Goal: Task Accomplishment & Management: Manage account settings

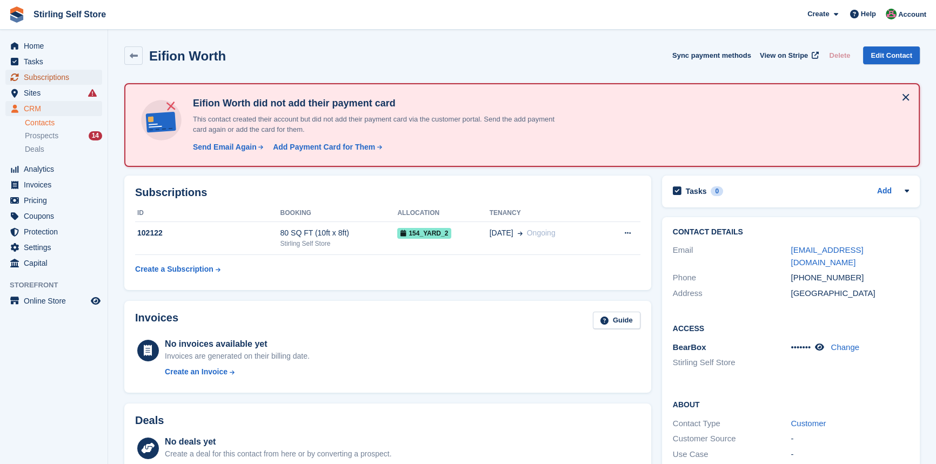
click at [57, 76] on span "Subscriptions" at bounding box center [56, 77] width 65 height 15
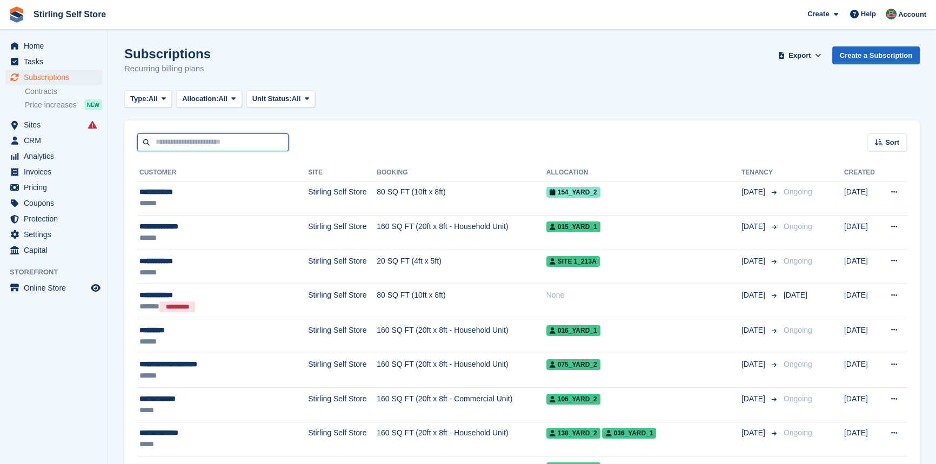
click at [224, 141] on input "text" at bounding box center [212, 142] width 151 height 18
type input "******"
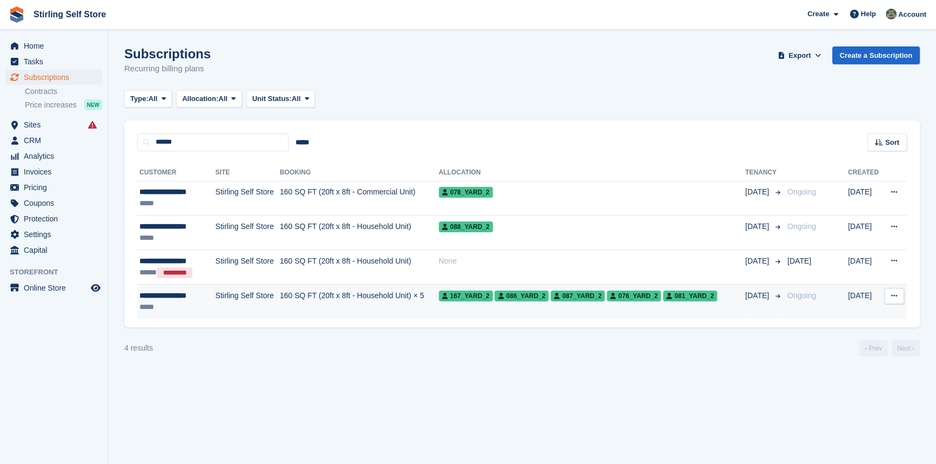
click at [303, 295] on td "160 SQ FT (20ft x 8ft - Household Unit) × 5" at bounding box center [359, 302] width 159 height 34
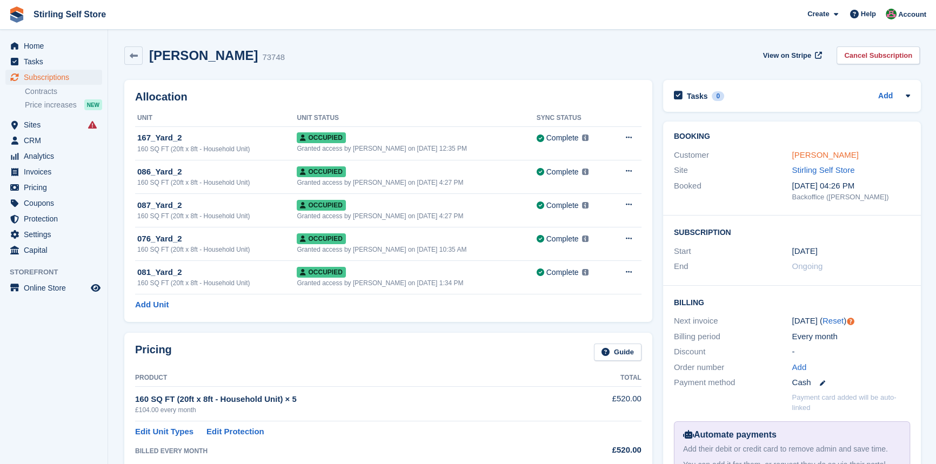
click at [823, 151] on link "Leszek Pieprzycki" at bounding box center [825, 154] width 66 height 9
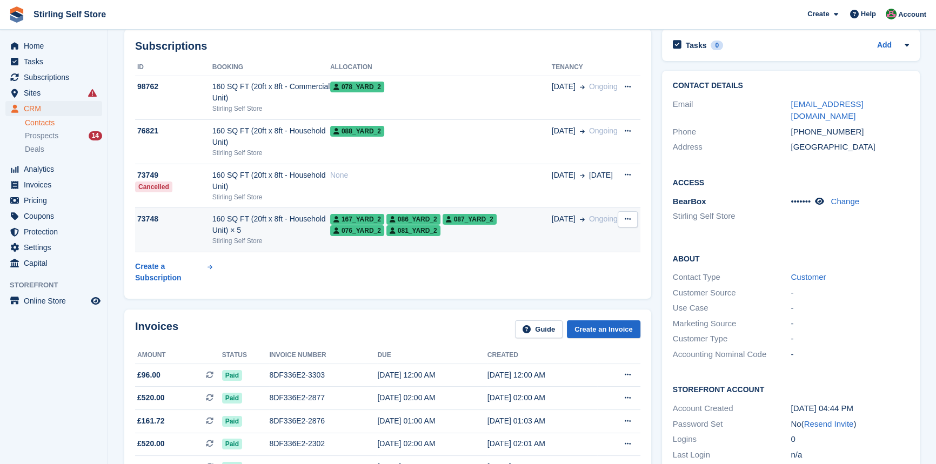
scroll to position [49, 0]
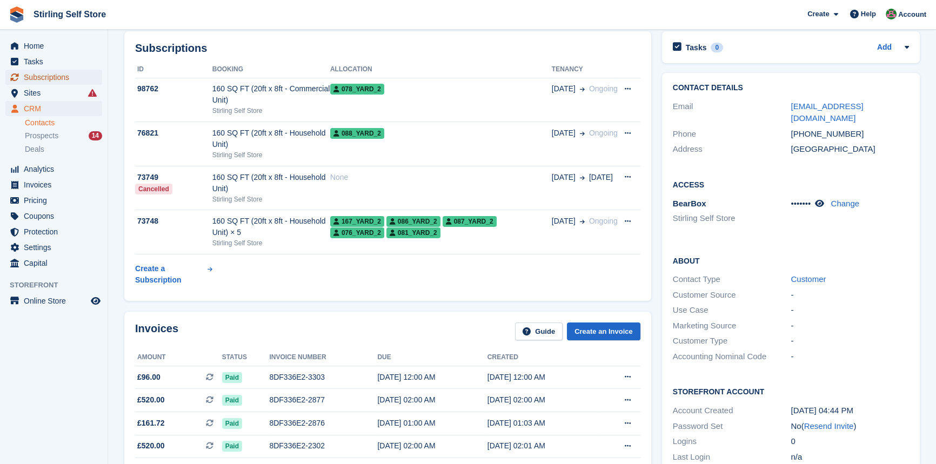
click at [56, 74] on span "Subscriptions" at bounding box center [56, 77] width 65 height 15
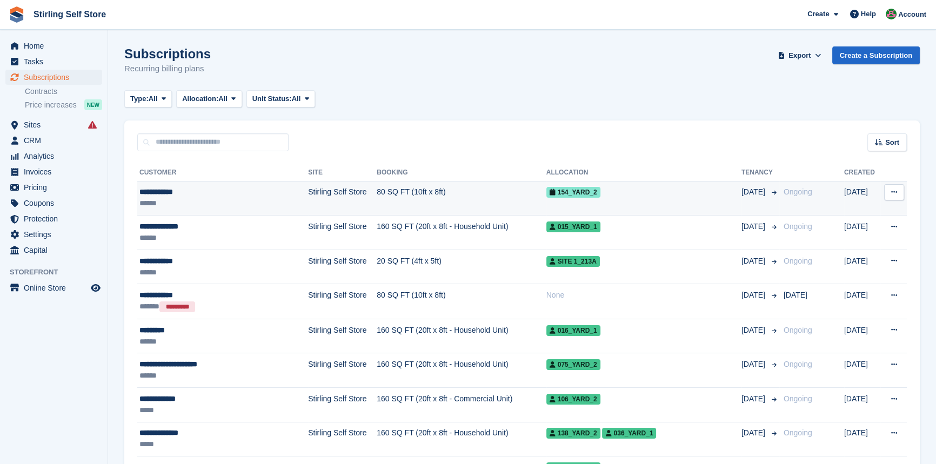
click at [327, 195] on td "Stirling Self Store" at bounding box center [342, 198] width 69 height 35
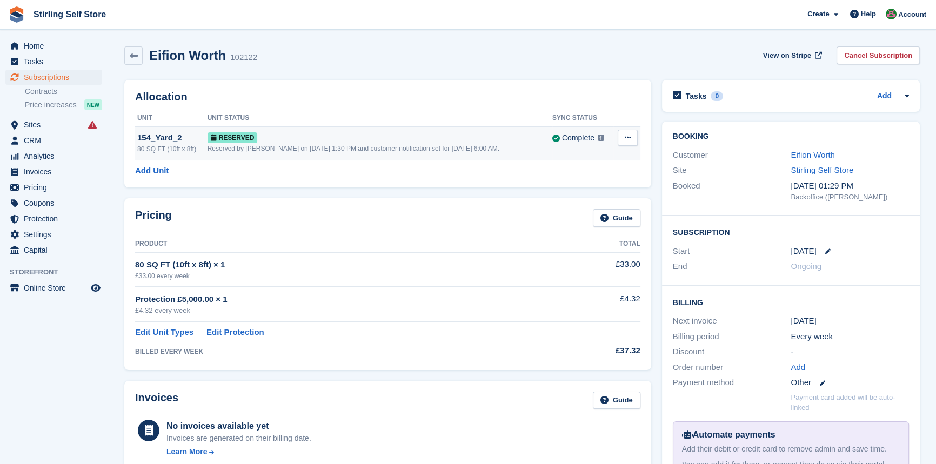
click at [411, 149] on div "Reserved by Lucy on 18th Aug, 1:30 PM and customer notification set for 20th Au…" at bounding box center [380, 149] width 345 height 10
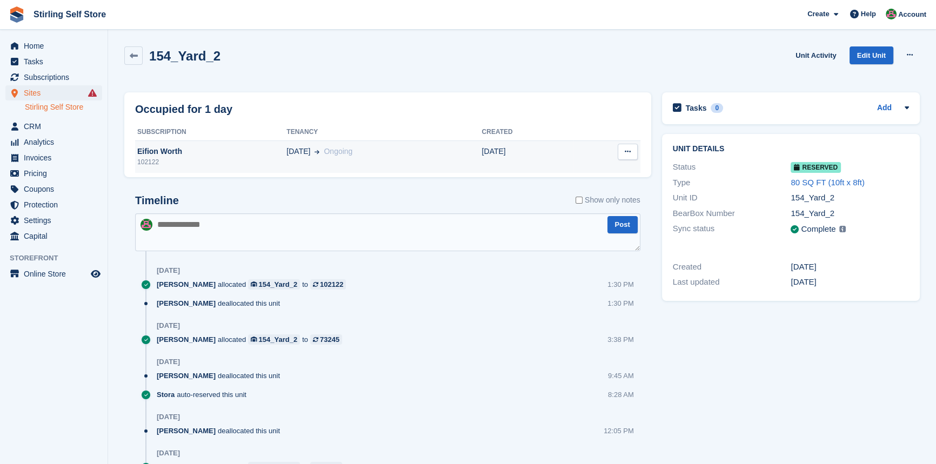
click at [383, 158] on td "[DATE] Ongoing" at bounding box center [383, 157] width 195 height 32
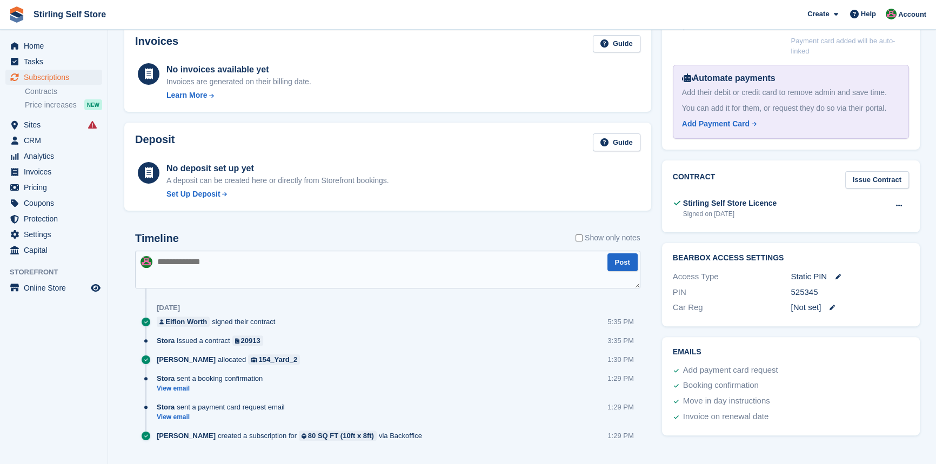
scroll to position [379, 0]
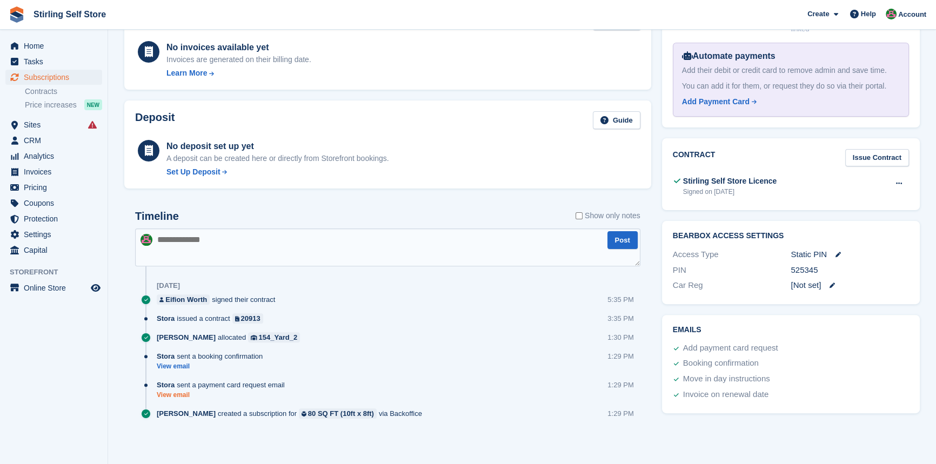
click at [174, 394] on link "View email" at bounding box center [223, 395] width 133 height 9
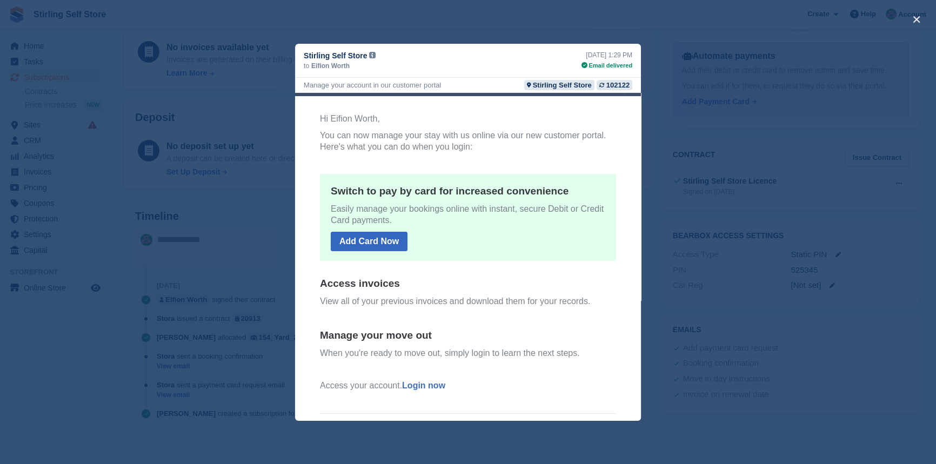
scroll to position [0, 0]
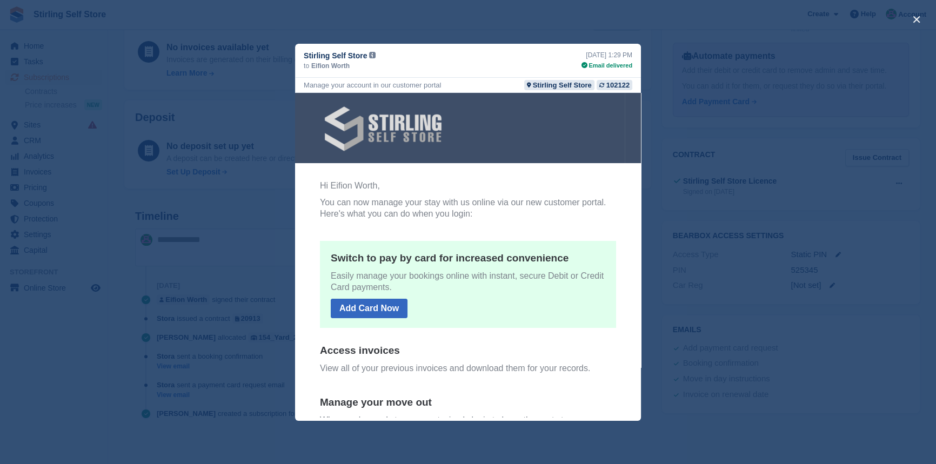
click at [96, 195] on div "close" at bounding box center [468, 232] width 936 height 464
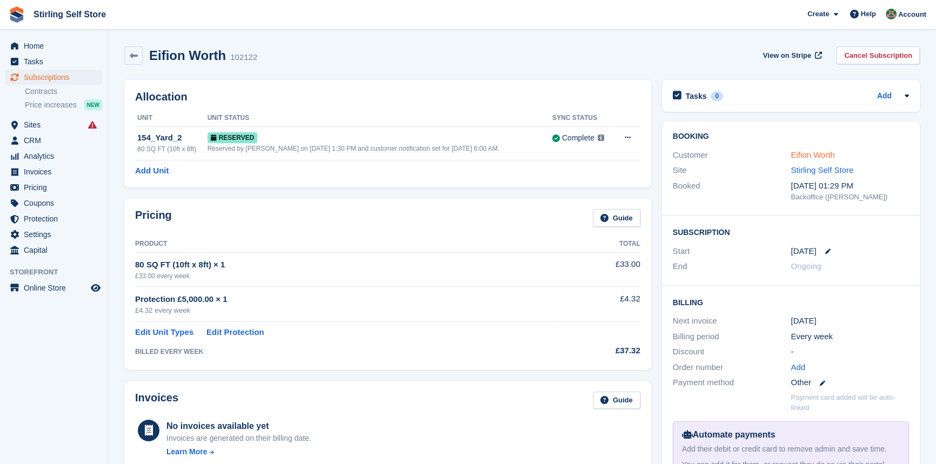
drag, startPoint x: 805, startPoint y: 151, endPoint x: 799, endPoint y: 155, distance: 6.8
click at [805, 151] on link "Eifion Worth" at bounding box center [813, 154] width 44 height 9
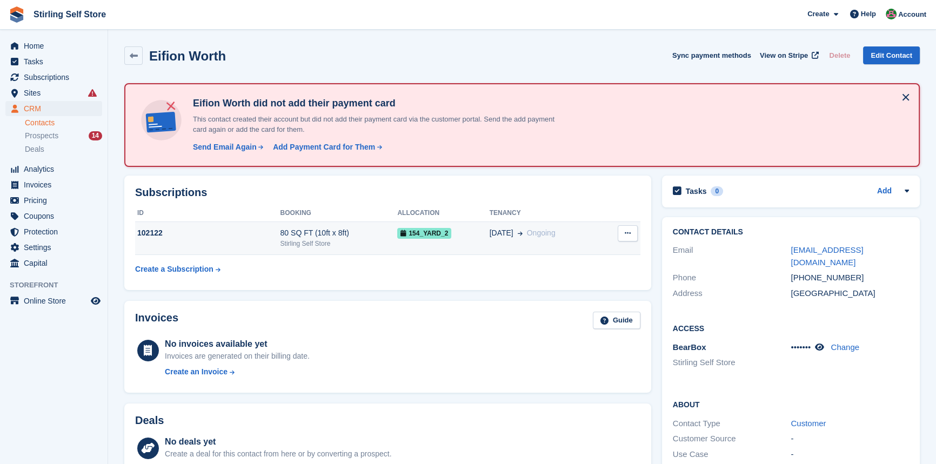
click at [357, 245] on div "Stirling Self Store" at bounding box center [338, 244] width 117 height 10
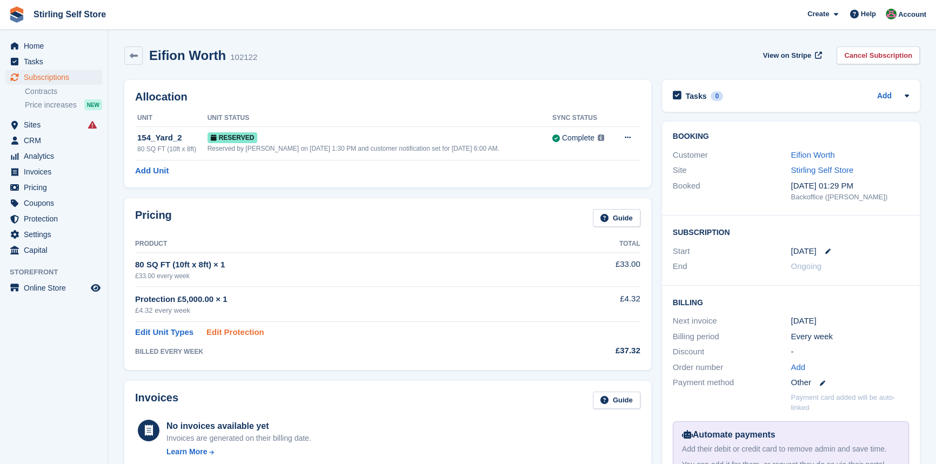
click at [225, 331] on link "Edit Protection" at bounding box center [235, 332] width 58 height 12
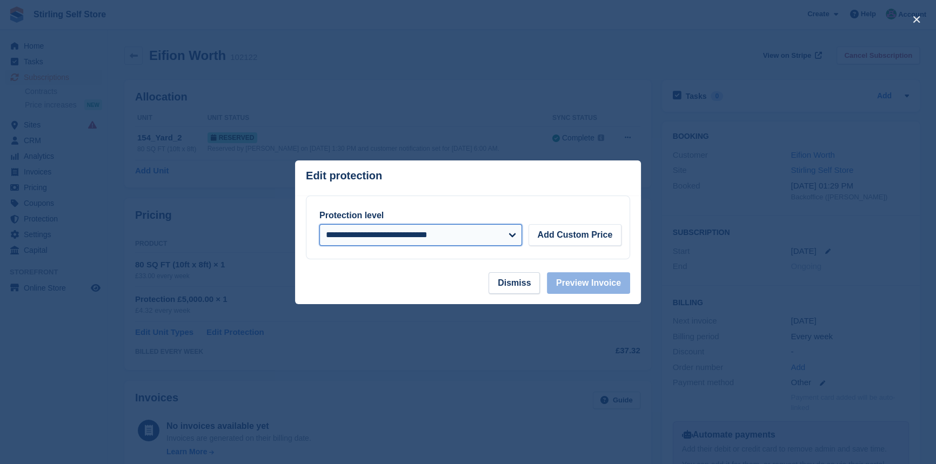
click at [510, 234] on select "**********" at bounding box center [420, 235] width 203 height 22
select select
click at [319, 225] on select "**********" at bounding box center [420, 235] width 203 height 22
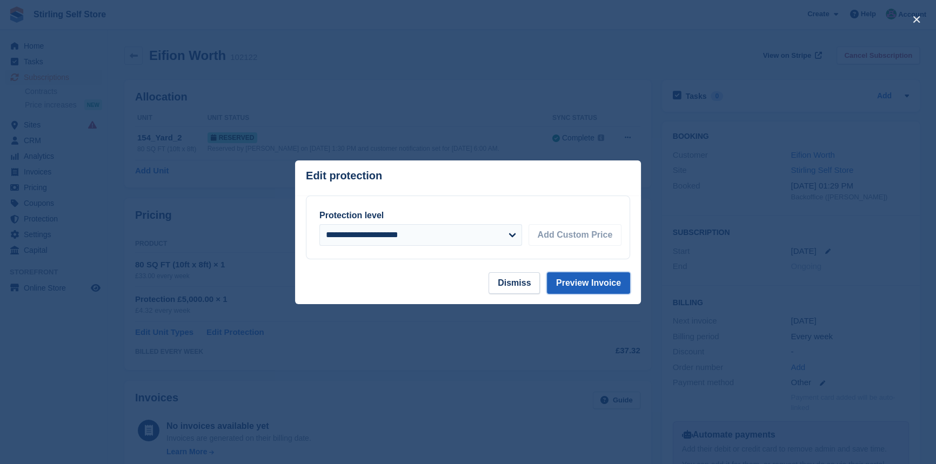
click at [592, 284] on button "Preview Invoice" at bounding box center [588, 283] width 83 height 22
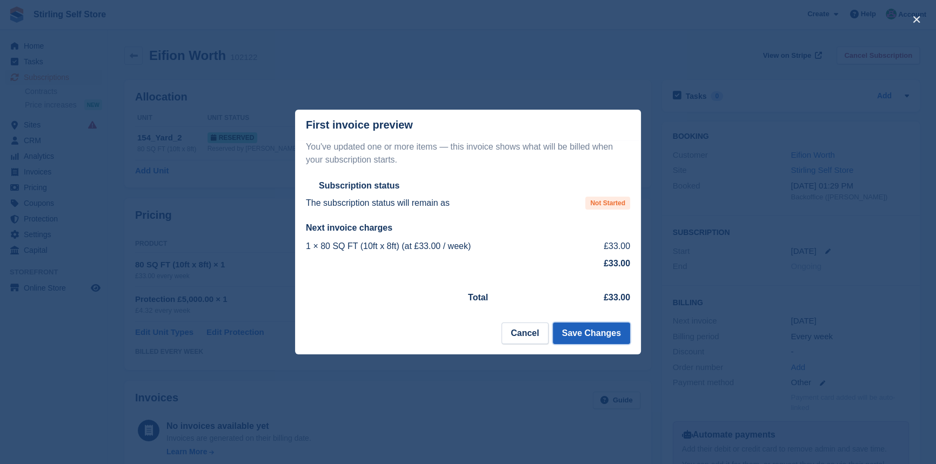
click at [591, 337] on button "Save Changes" at bounding box center [591, 334] width 77 height 22
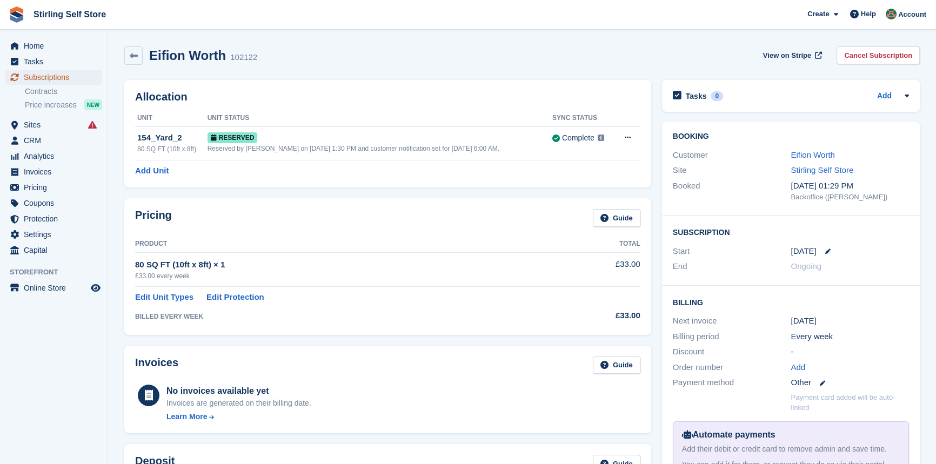
click at [64, 75] on span "Subscriptions" at bounding box center [56, 77] width 65 height 15
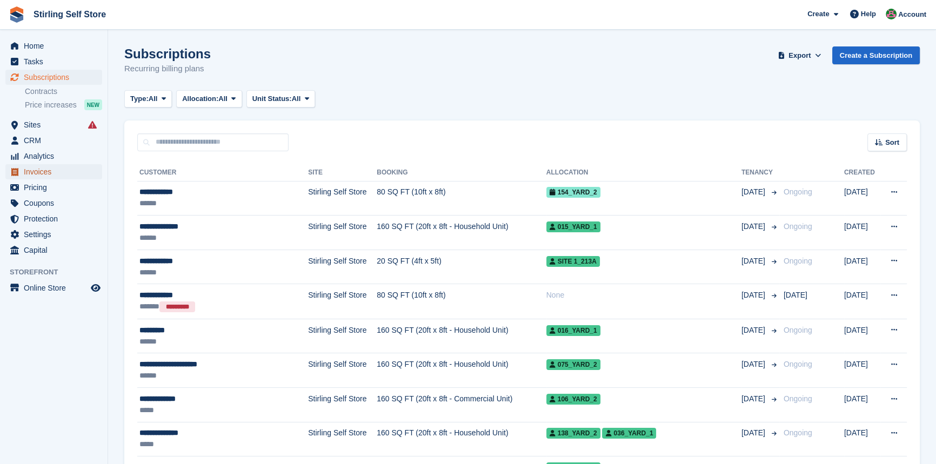
click at [52, 171] on span "Invoices" at bounding box center [56, 171] width 65 height 15
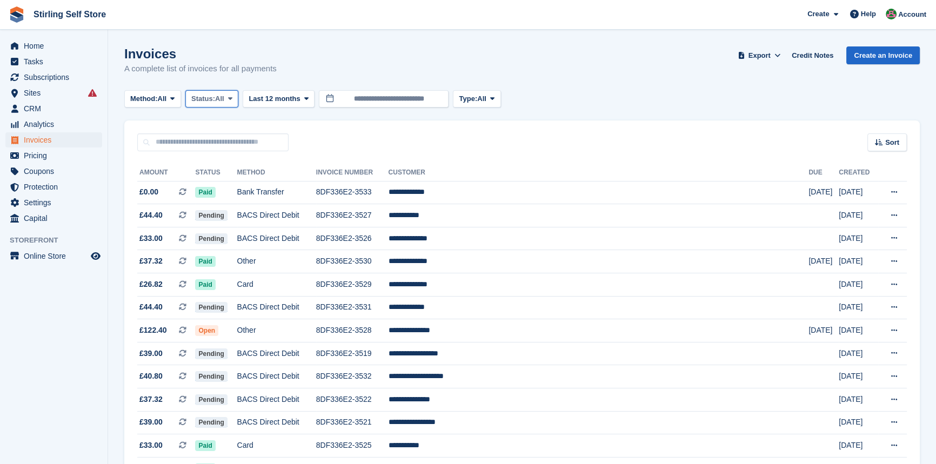
click at [235, 102] on span at bounding box center [230, 99] width 9 height 9
click at [243, 177] on link "Open" at bounding box center [237, 182] width 94 height 19
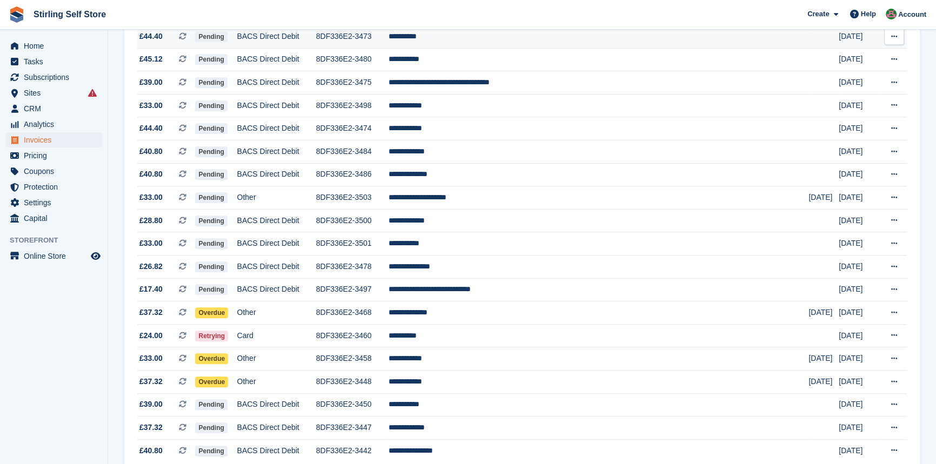
scroll to position [884, 0]
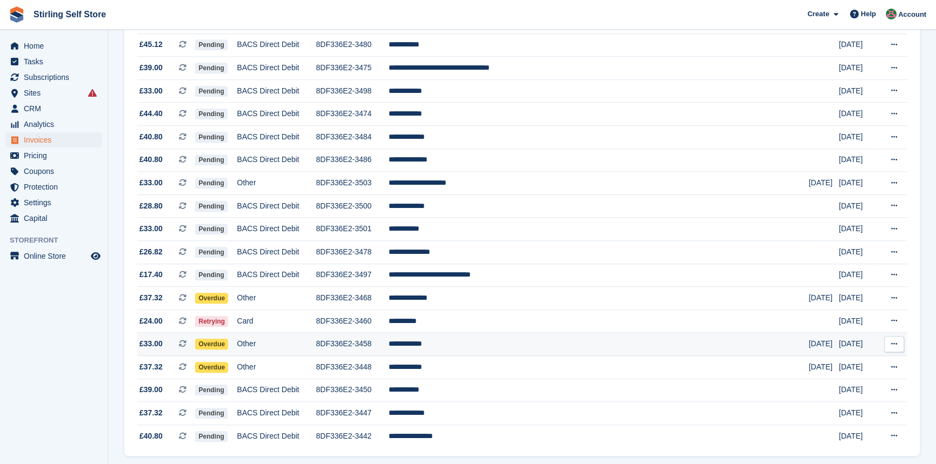
click at [477, 356] on td "**********" at bounding box center [599, 344] width 420 height 23
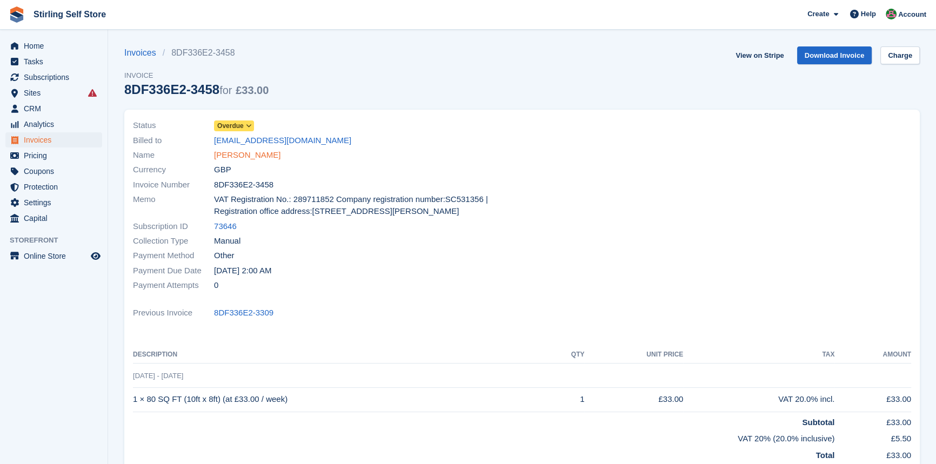
click at [247, 157] on link "Peter Wilson" at bounding box center [247, 155] width 66 height 12
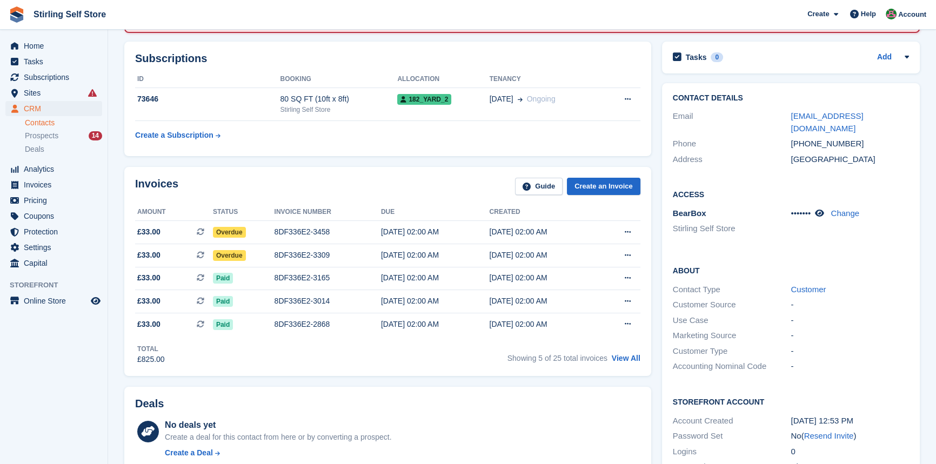
scroll to position [147, 0]
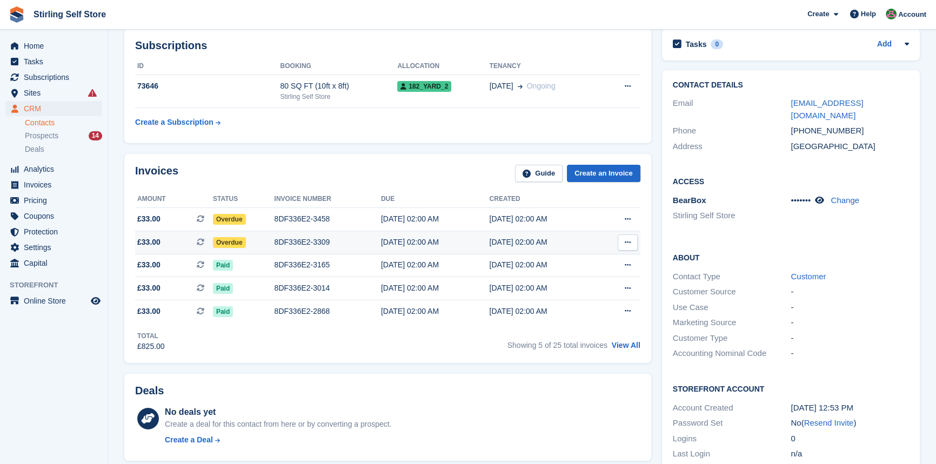
click at [308, 242] on div "8DF336E2-3309" at bounding box center [328, 242] width 106 height 11
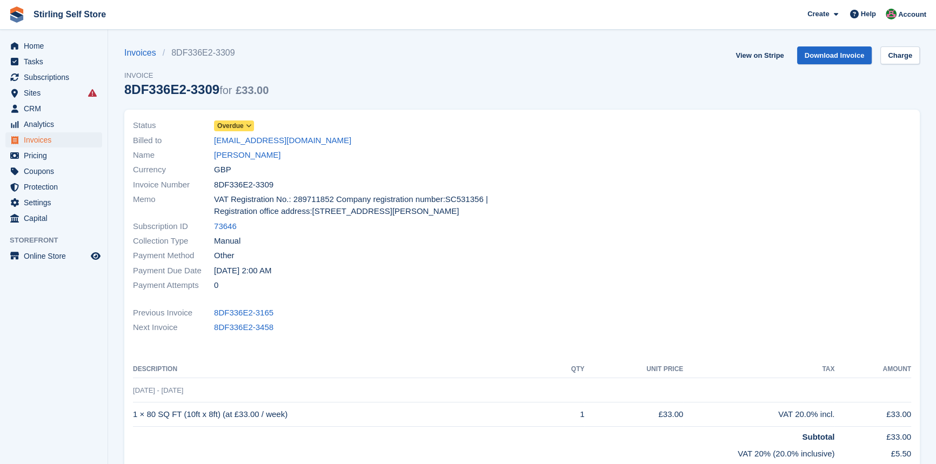
click at [249, 127] on icon at bounding box center [249, 126] width 6 height 6
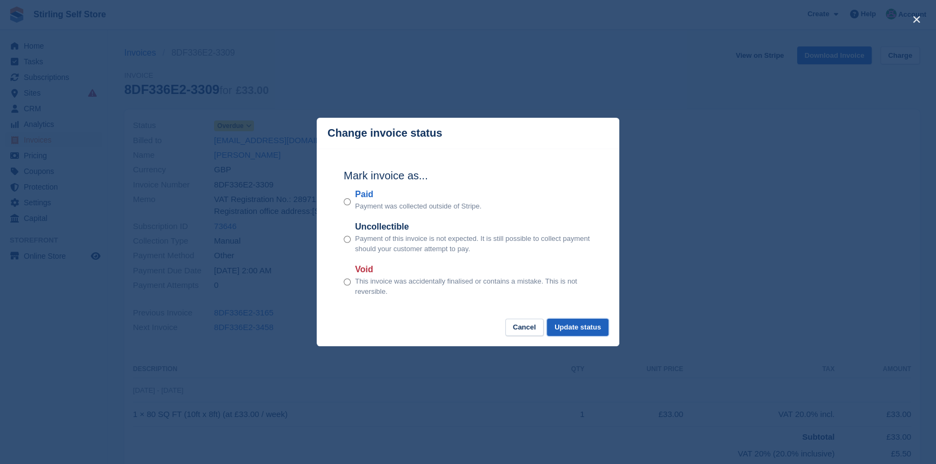
click at [581, 326] on button "Update status" at bounding box center [578, 328] width 62 height 18
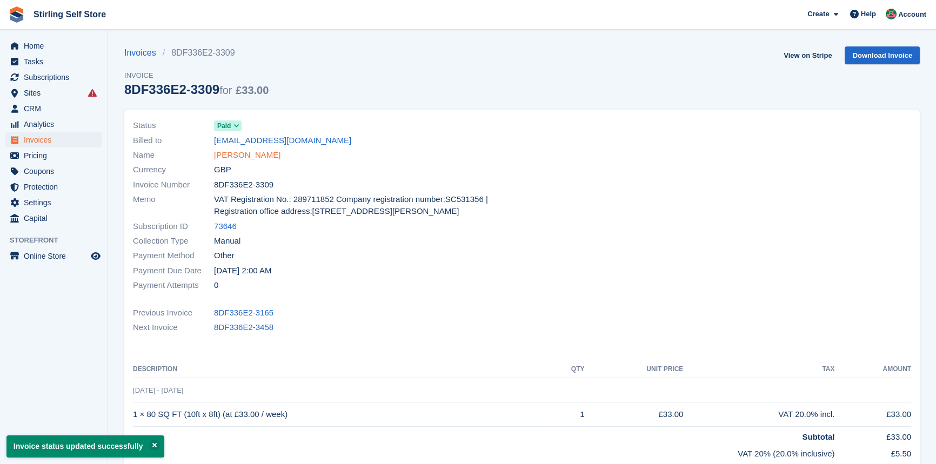
click at [250, 153] on link "[PERSON_NAME]" at bounding box center [247, 155] width 66 height 12
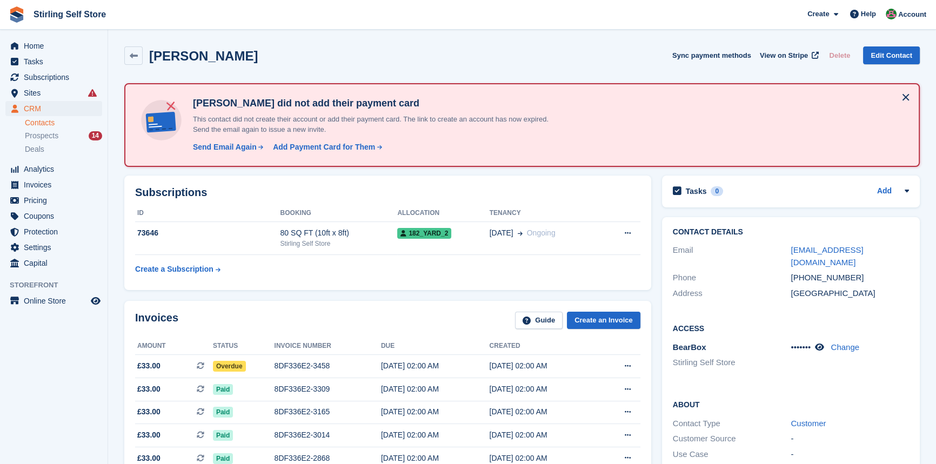
drag, startPoint x: 305, startPoint y: 364, endPoint x: 380, endPoint y: 327, distance: 83.1
click at [305, 364] on div "8DF336E2-3458" at bounding box center [328, 365] width 106 height 11
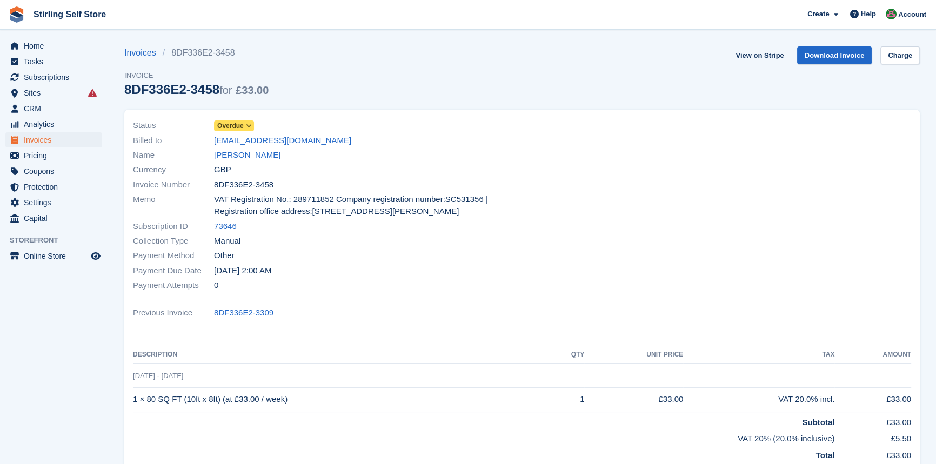
click at [246, 125] on icon at bounding box center [249, 126] width 6 height 6
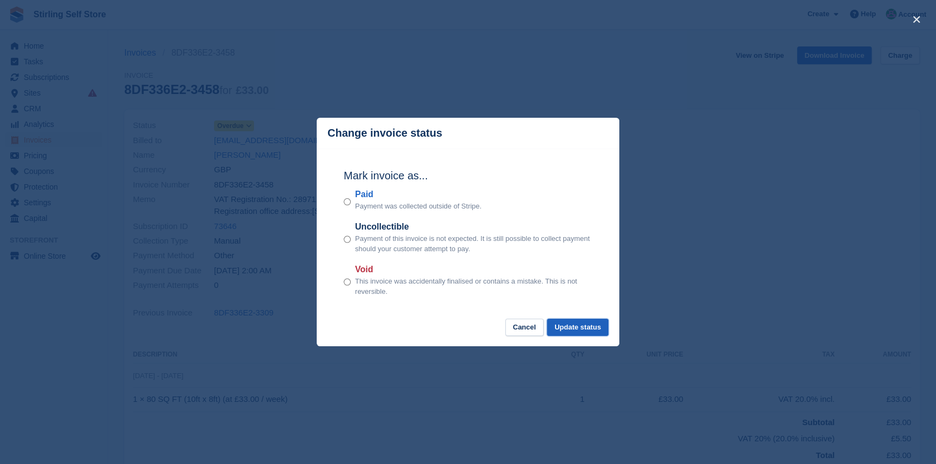
click at [574, 331] on button "Update status" at bounding box center [578, 328] width 62 height 18
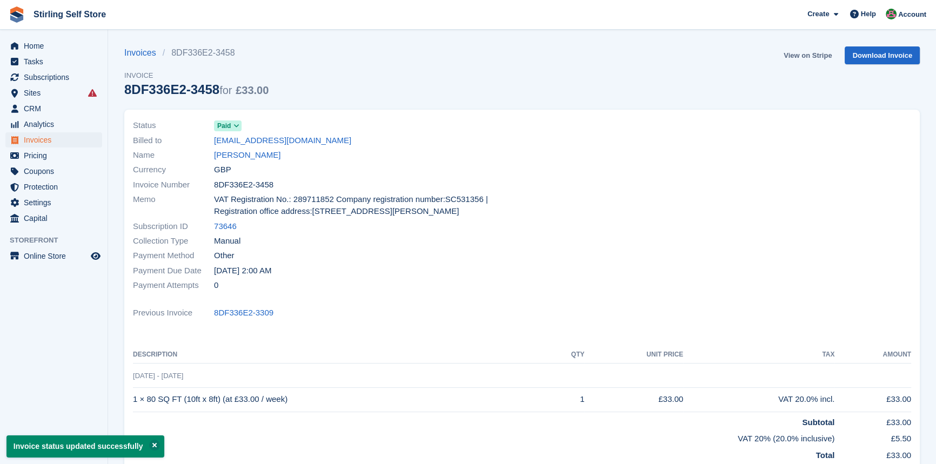
click at [798, 54] on link "View on Stripe" at bounding box center [807, 55] width 57 height 18
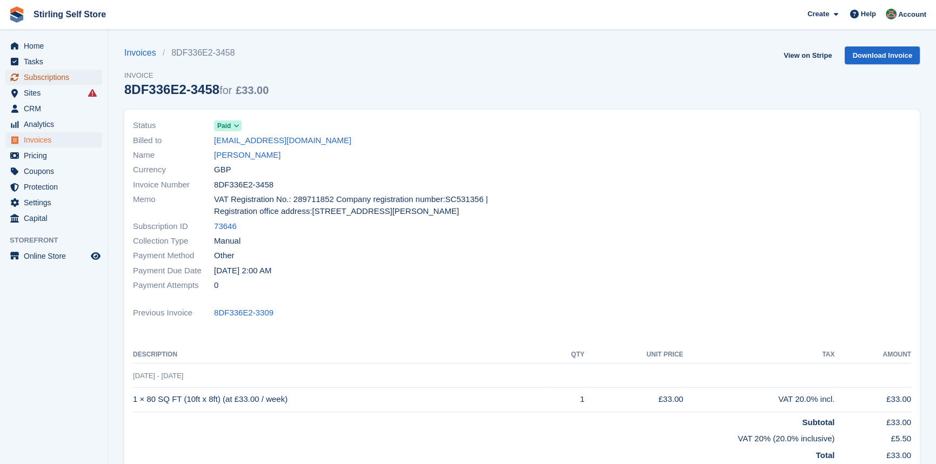
click at [51, 78] on span "Subscriptions" at bounding box center [56, 77] width 65 height 15
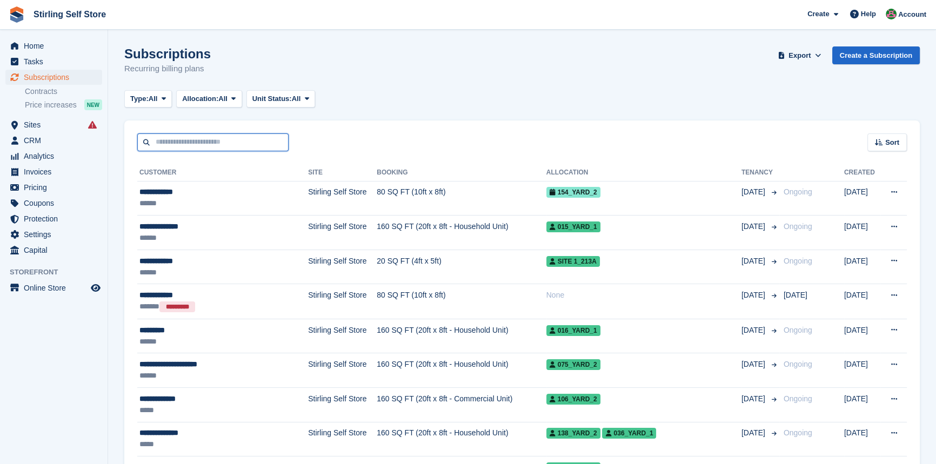
click at [183, 143] on input "text" at bounding box center [212, 142] width 151 height 18
type input "****"
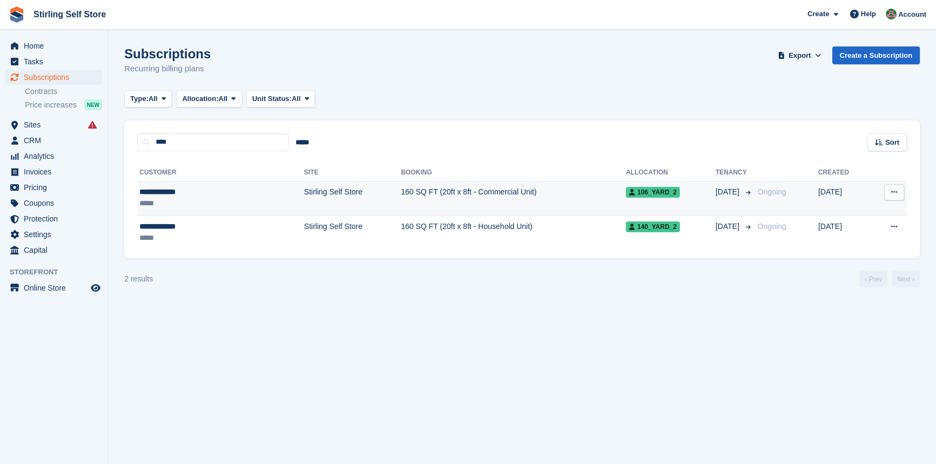
click at [405, 190] on td "160 SQ FT (20ft x 8ft - Commercial Unit)" at bounding box center [513, 198] width 225 height 35
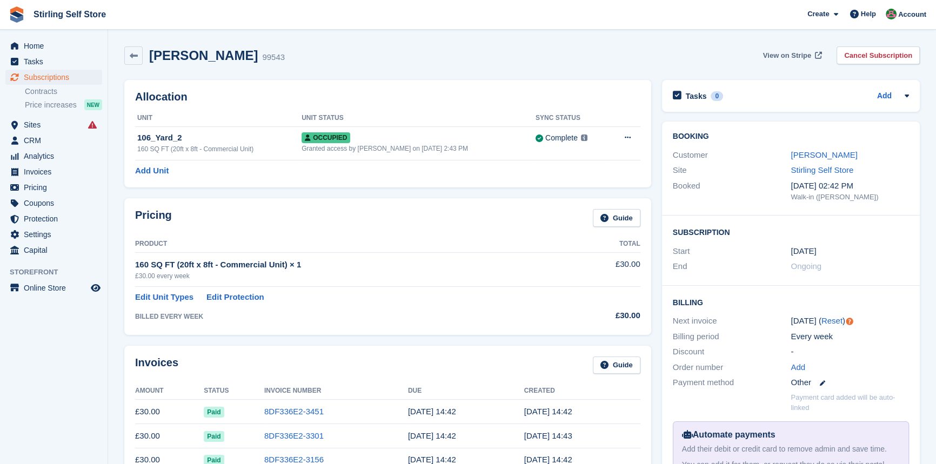
click at [788, 55] on span "View on Stripe" at bounding box center [787, 55] width 48 height 11
click at [54, 75] on span "Subscriptions" at bounding box center [56, 77] width 65 height 15
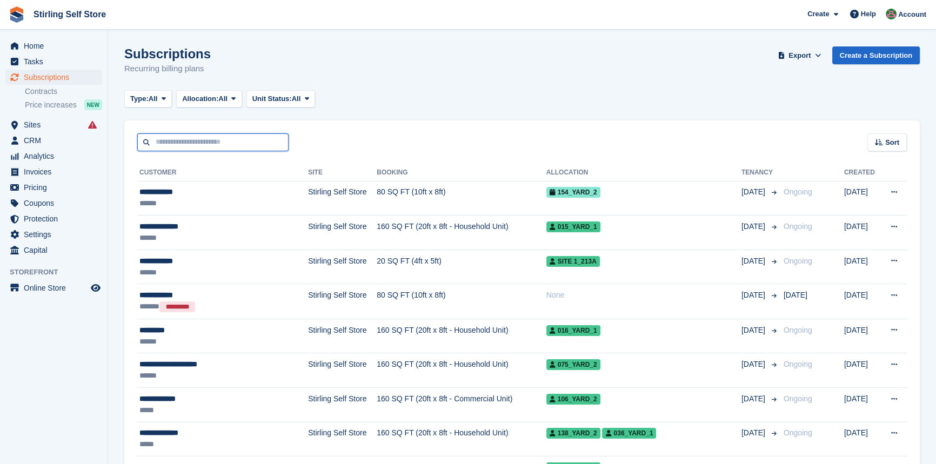
click at [189, 144] on input "text" at bounding box center [212, 142] width 151 height 18
type input "******"
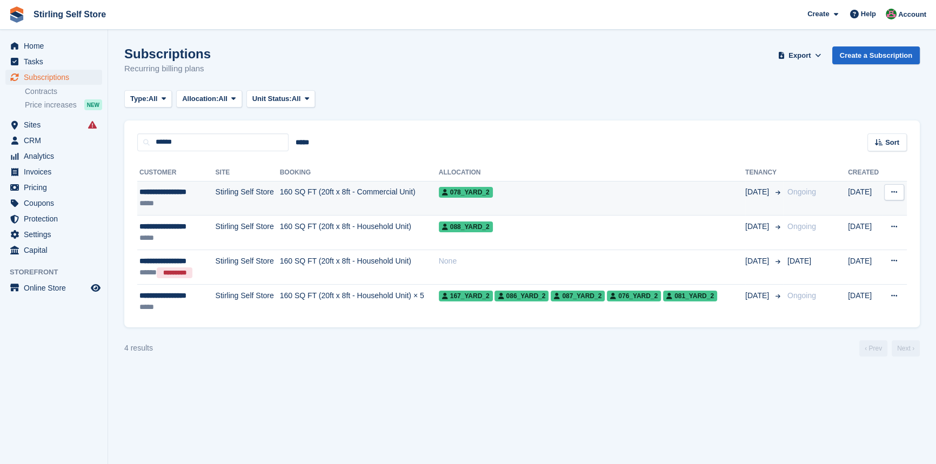
click at [351, 192] on td "160 SQ FT (20ft x 8ft - Commercial Unit)" at bounding box center [359, 198] width 159 height 35
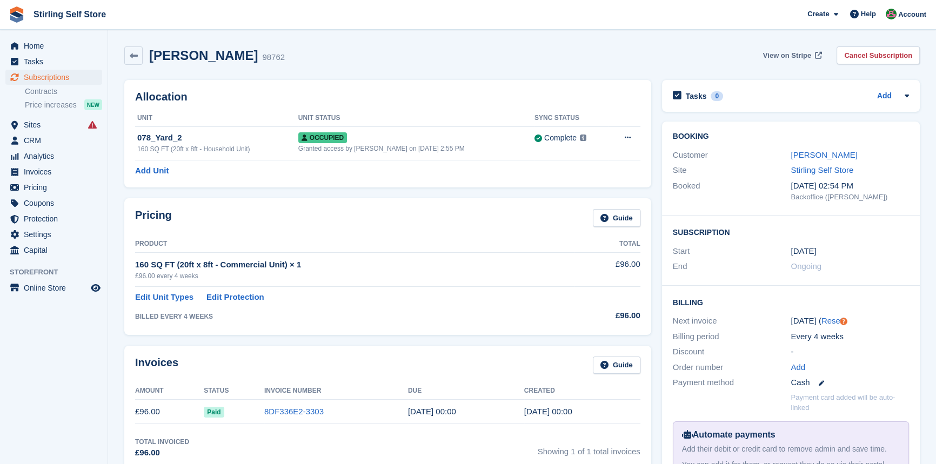
click at [780, 56] on span "View on Stripe" at bounding box center [787, 55] width 48 height 11
click at [52, 172] on span "Invoices" at bounding box center [56, 171] width 65 height 15
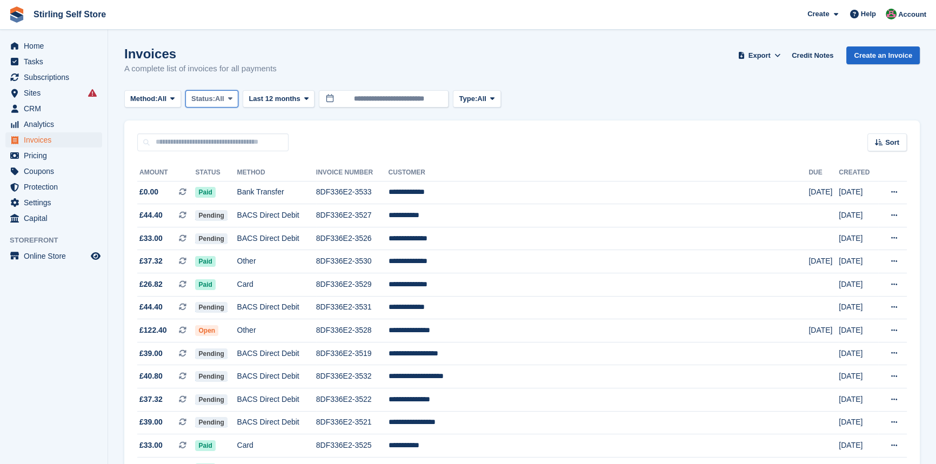
click at [232, 95] on icon at bounding box center [230, 98] width 4 height 7
click at [217, 185] on link "Open" at bounding box center [237, 182] width 94 height 19
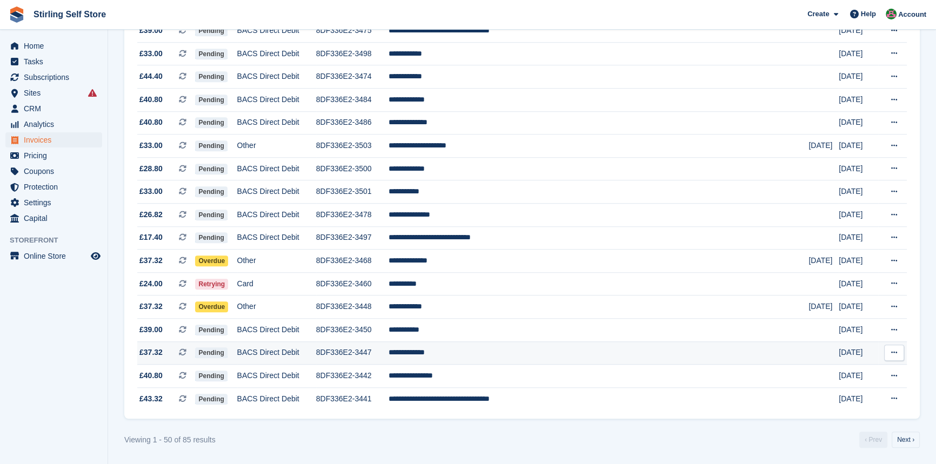
scroll to position [938, 0]
click at [908, 439] on link "Next ›" at bounding box center [906, 440] width 28 height 16
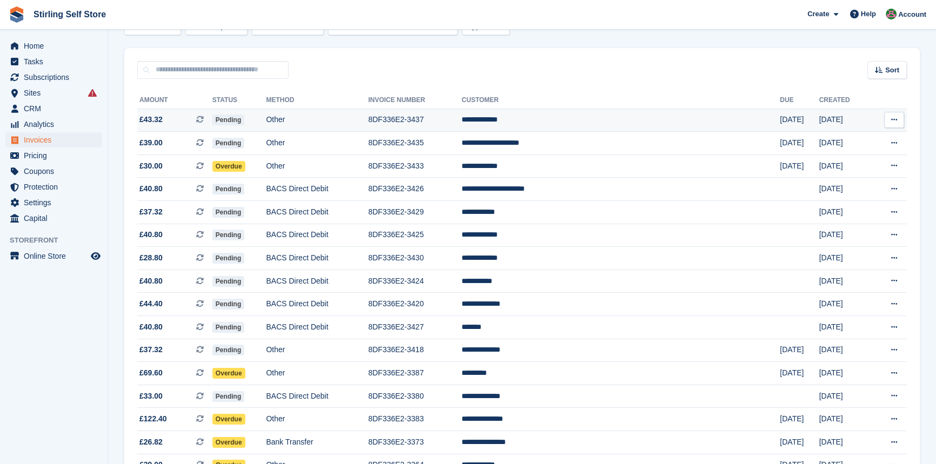
scroll to position [48, 0]
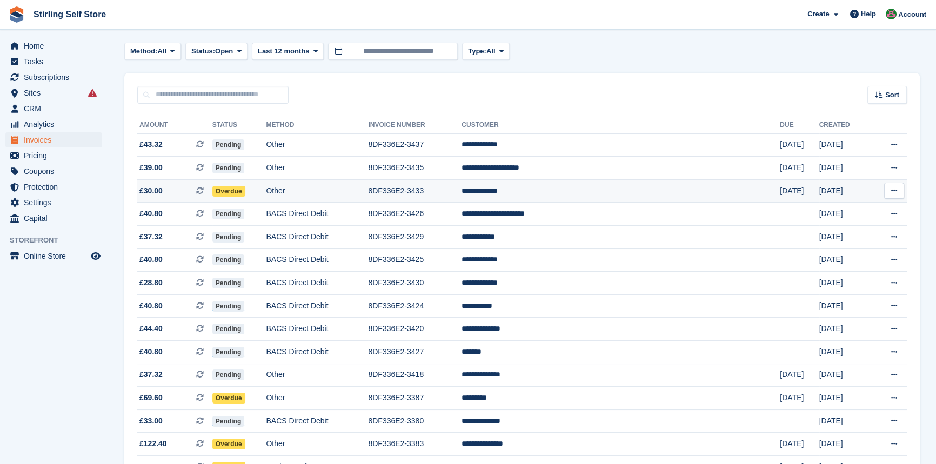
click at [581, 191] on td "**********" at bounding box center [621, 190] width 318 height 23
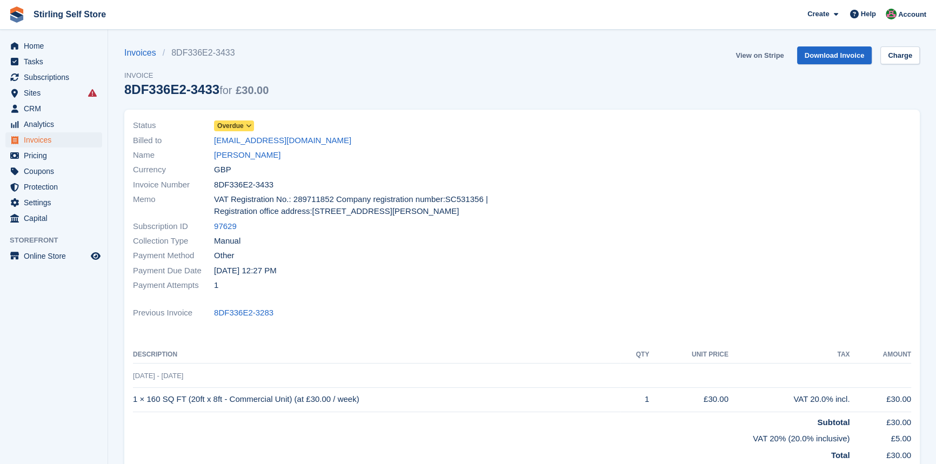
click at [758, 54] on link "View on Stripe" at bounding box center [759, 55] width 57 height 18
click at [56, 142] on span "Invoices" at bounding box center [56, 139] width 65 height 15
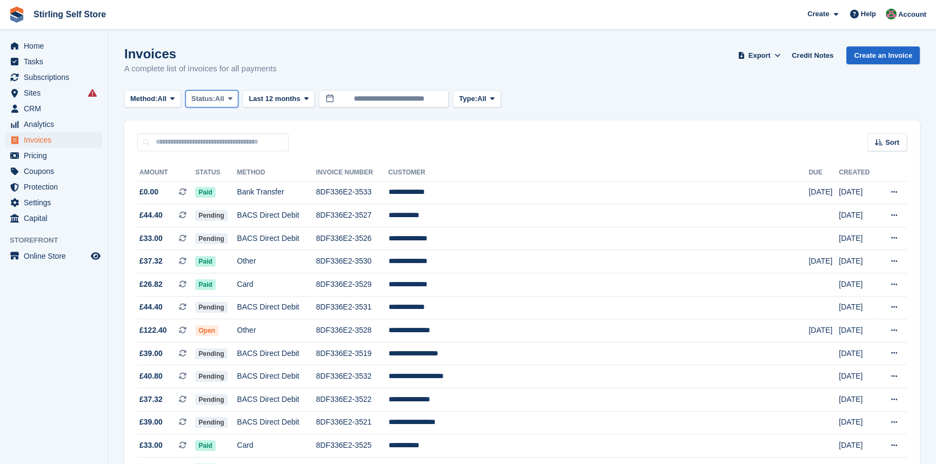
click at [238, 98] on button "Status: All" at bounding box center [211, 99] width 53 height 18
click at [225, 184] on link "Open" at bounding box center [237, 182] width 94 height 19
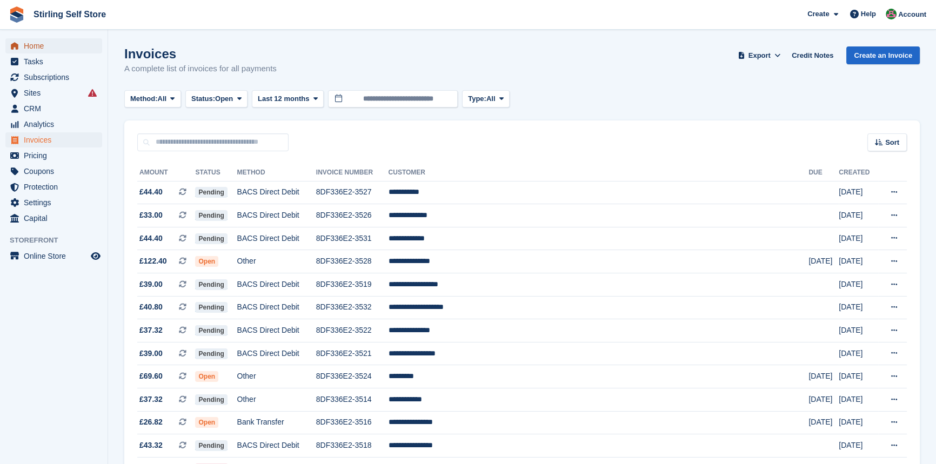
click at [57, 46] on span "Home" at bounding box center [56, 45] width 65 height 15
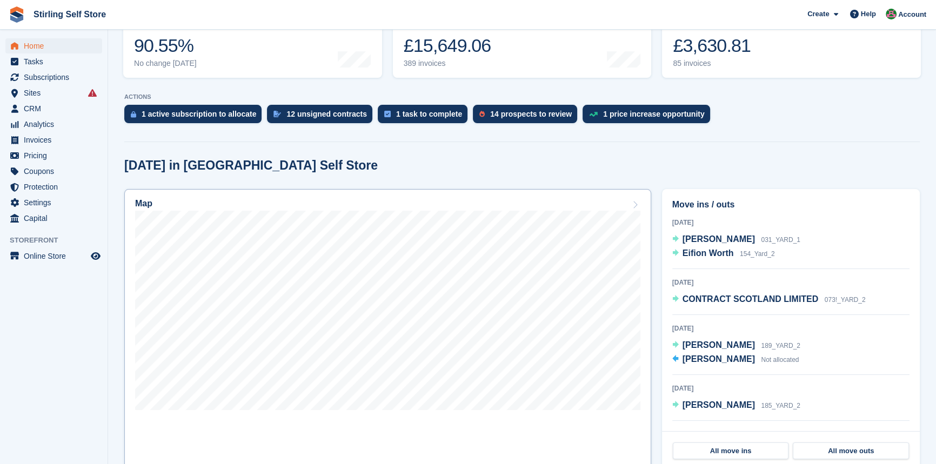
scroll to position [196, 0]
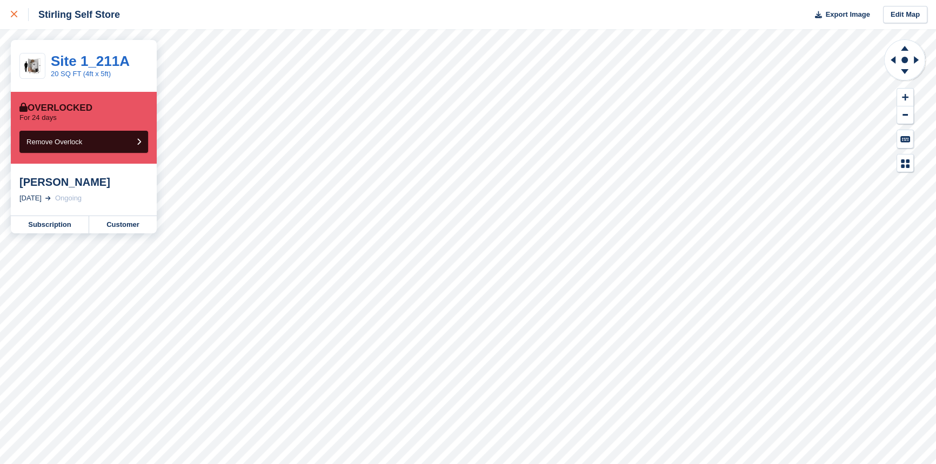
click at [14, 15] on icon at bounding box center [14, 14] width 6 height 6
